Goal: Information Seeking & Learning: Check status

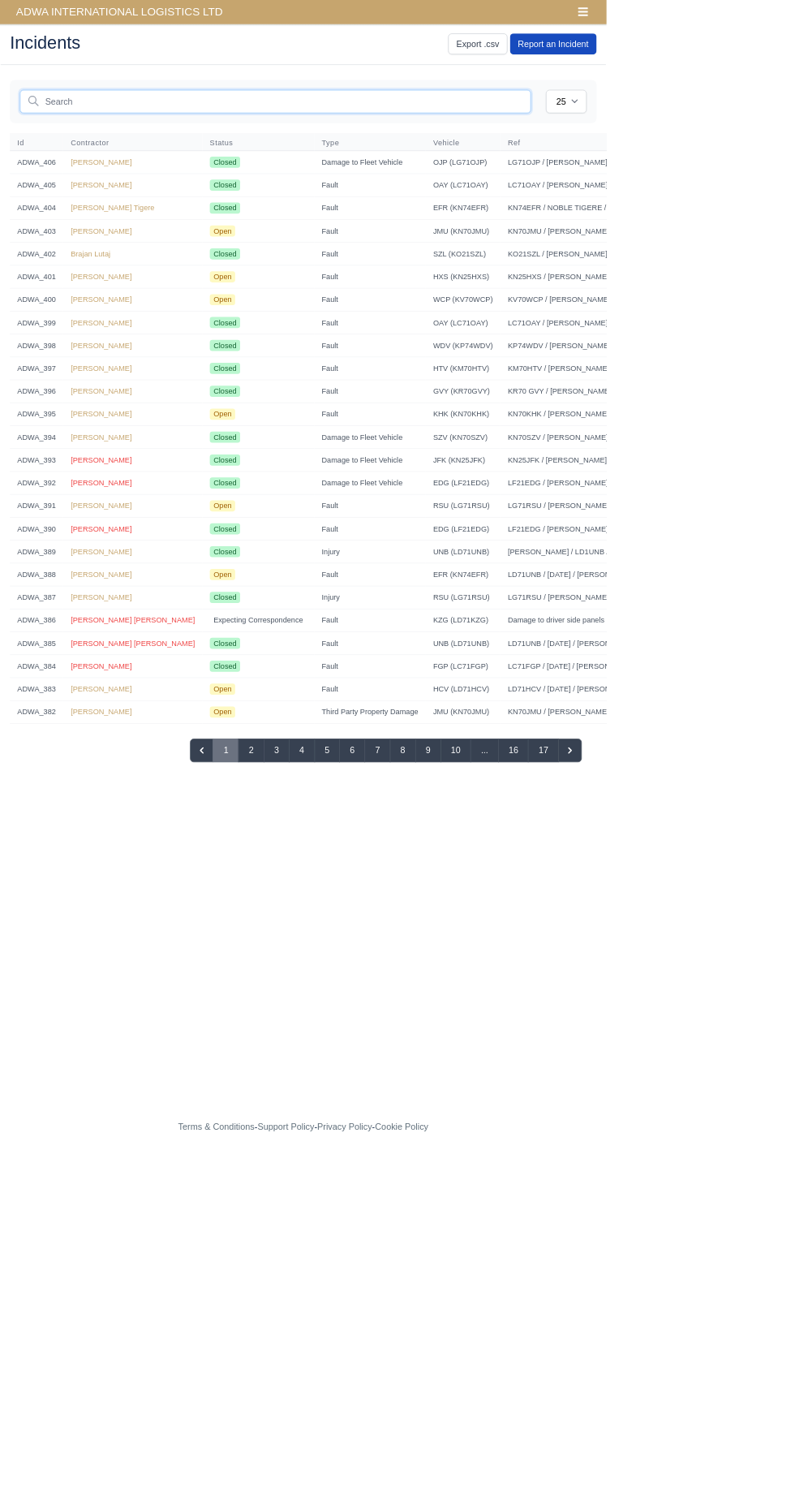
click at [361, 135] on input "text" at bounding box center [361, 133] width 670 height 31
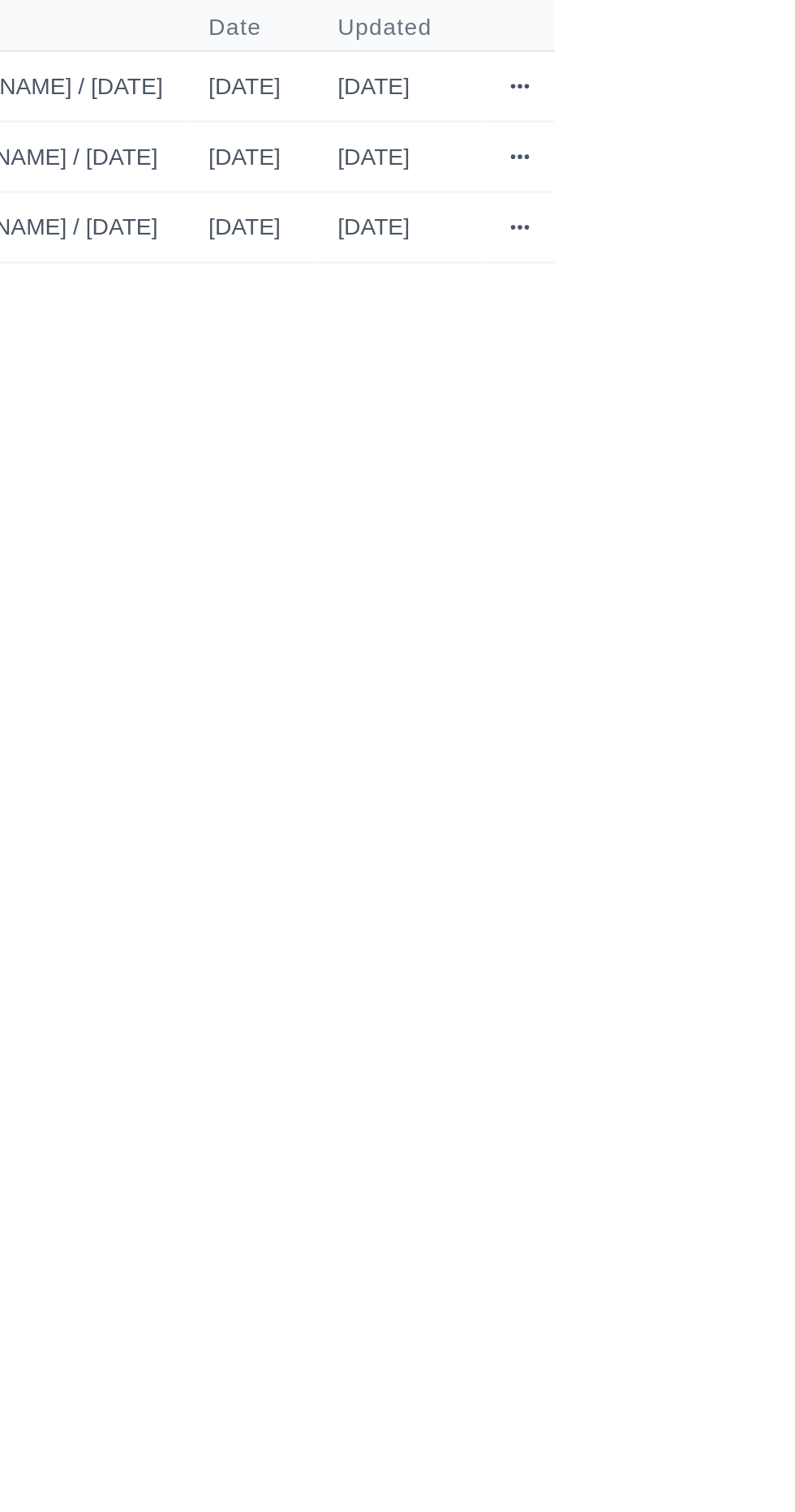
type input "jua"
click at [785, 209] on icon at bounding box center [781, 212] width 10 height 10
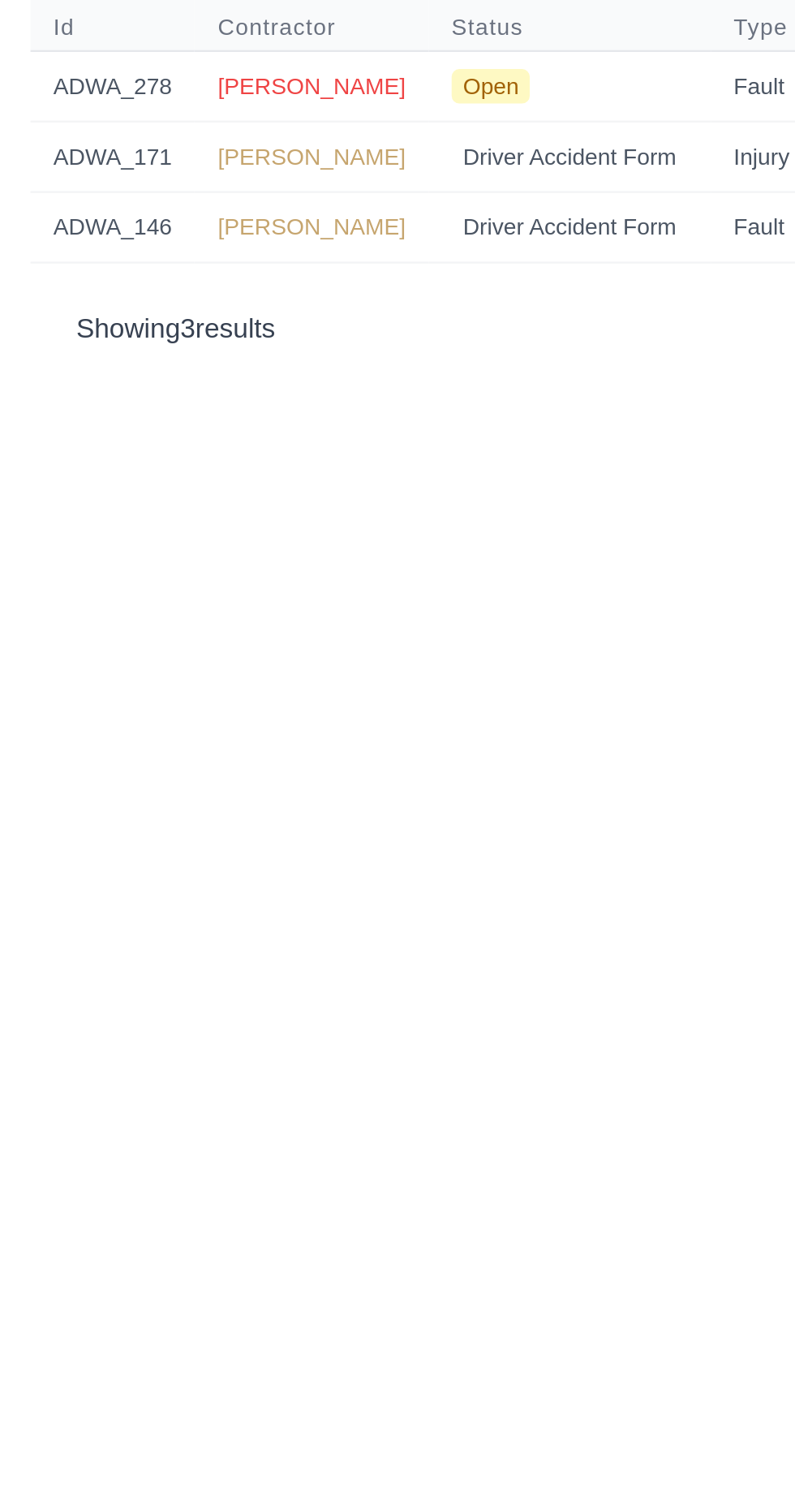
click at [152, 214] on span "[PERSON_NAME]" at bounding box center [133, 212] width 80 height 12
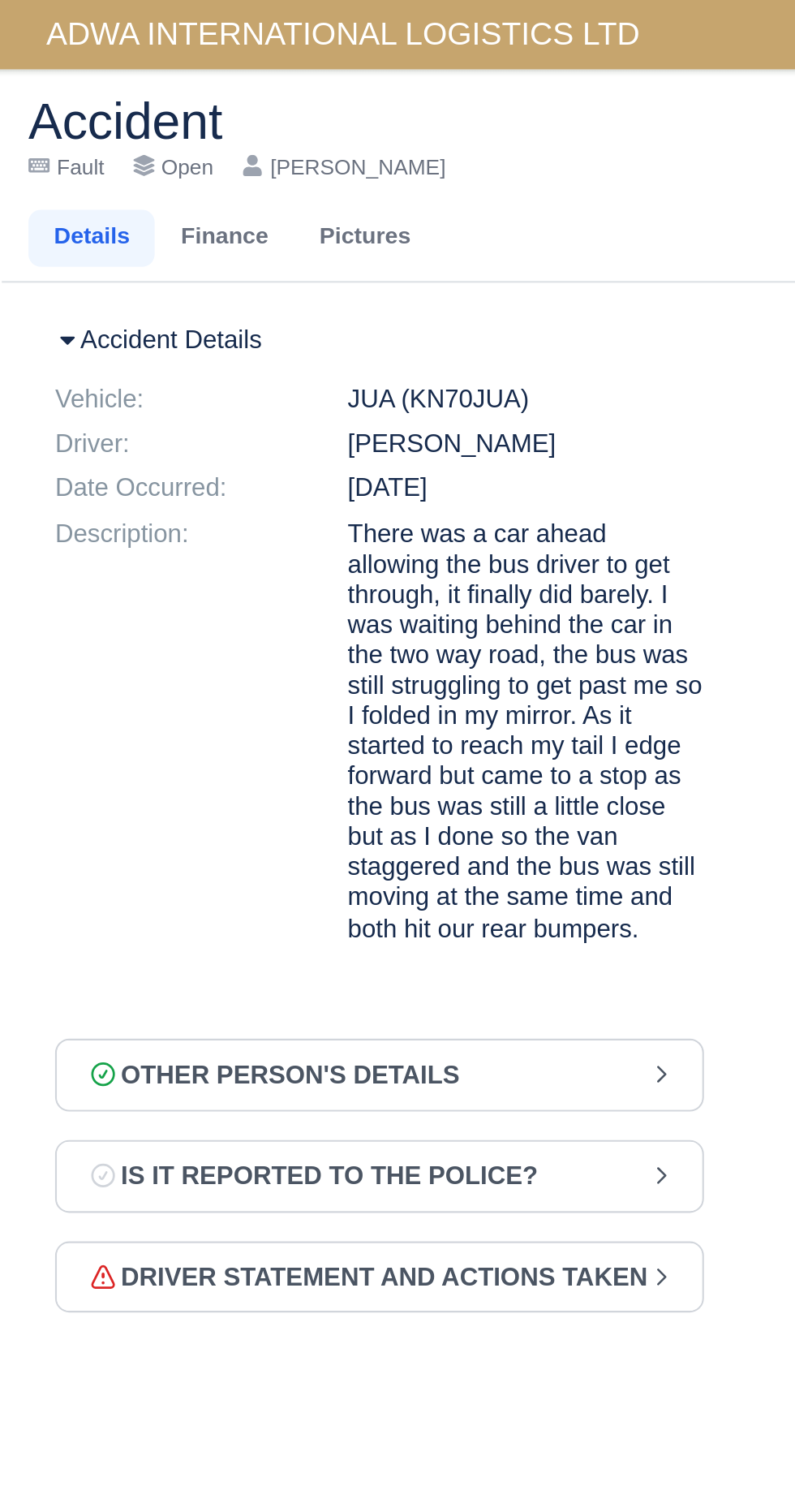
click at [148, 12] on span "ADWA INTERNATIONAL LOGISTICS LTD" at bounding box center [157, 15] width 287 height 32
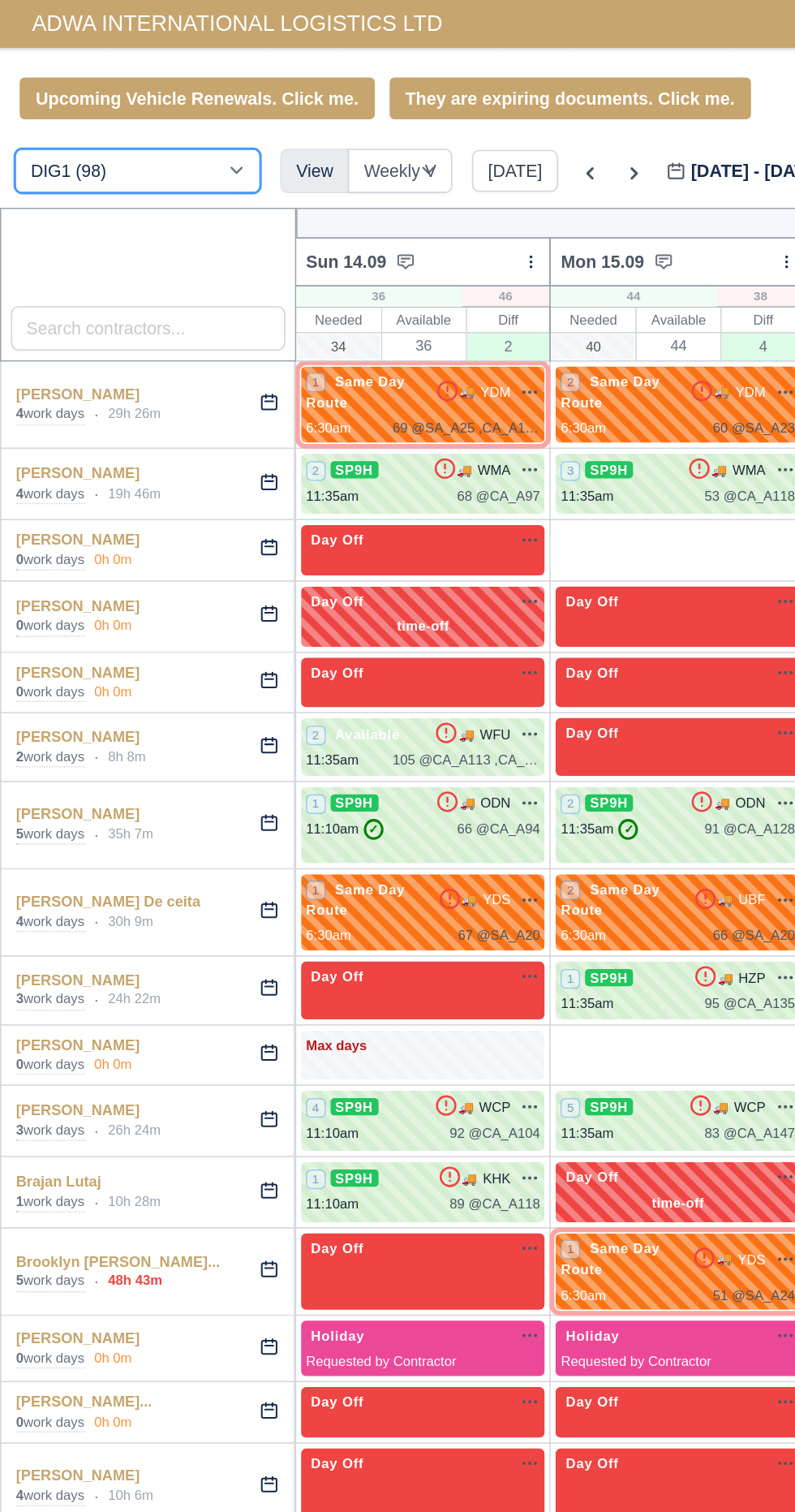
click at [104, 122] on select "DIG1 (98) DHW1 (57)" at bounding box center [91, 112] width 162 height 29
select select "2"
click at [10, 98] on select "DIG1 (98) DHW1 (57)" at bounding box center [91, 112] width 162 height 29
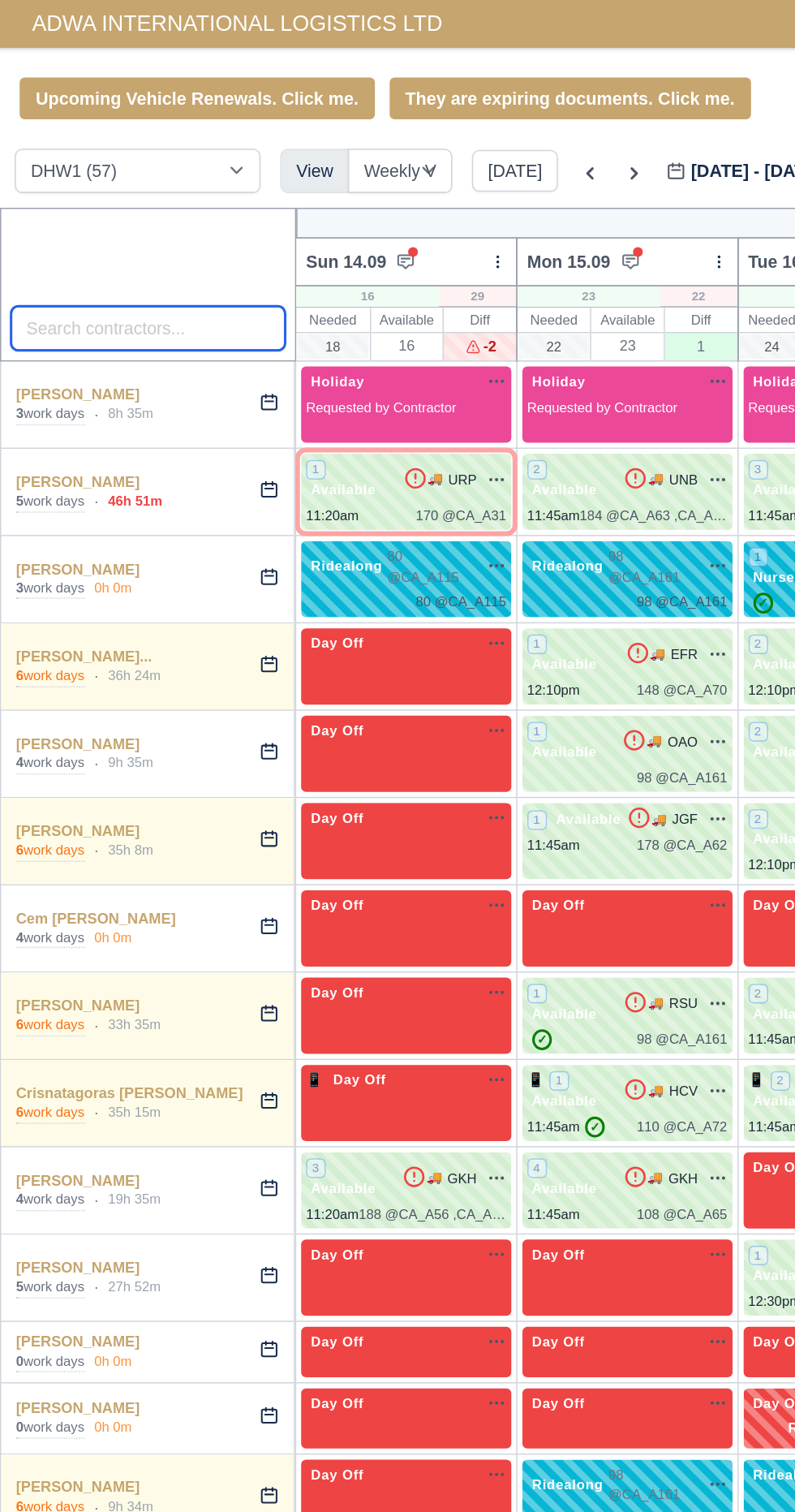
click at [116, 213] on input "search" at bounding box center [98, 217] width 182 height 29
